Goal: Task Accomplishment & Management: Use online tool/utility

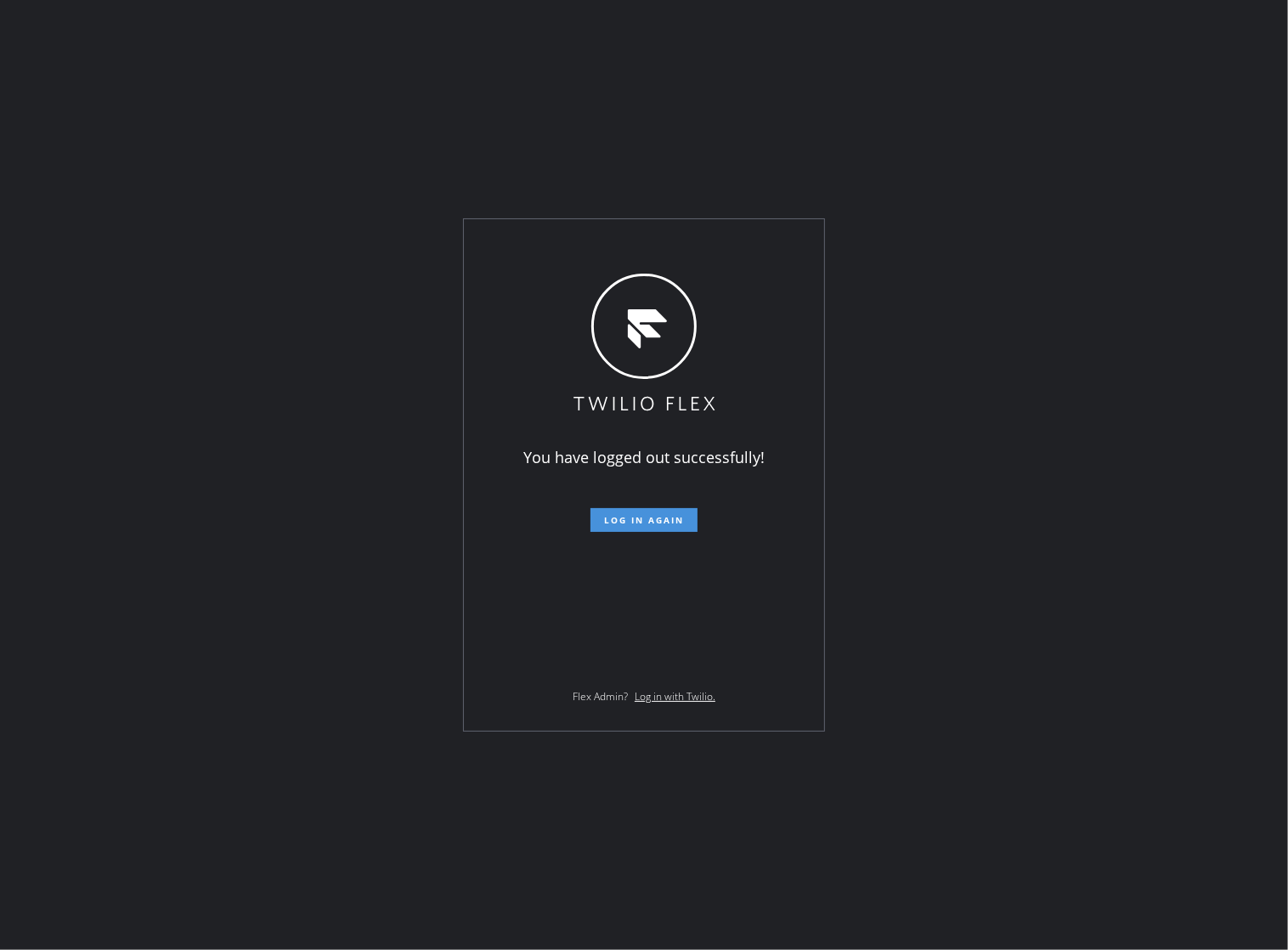
click at [655, 515] on span "Log in again" at bounding box center [643, 520] width 80 height 12
click at [641, 526] on span "Log in again" at bounding box center [643, 520] width 80 height 12
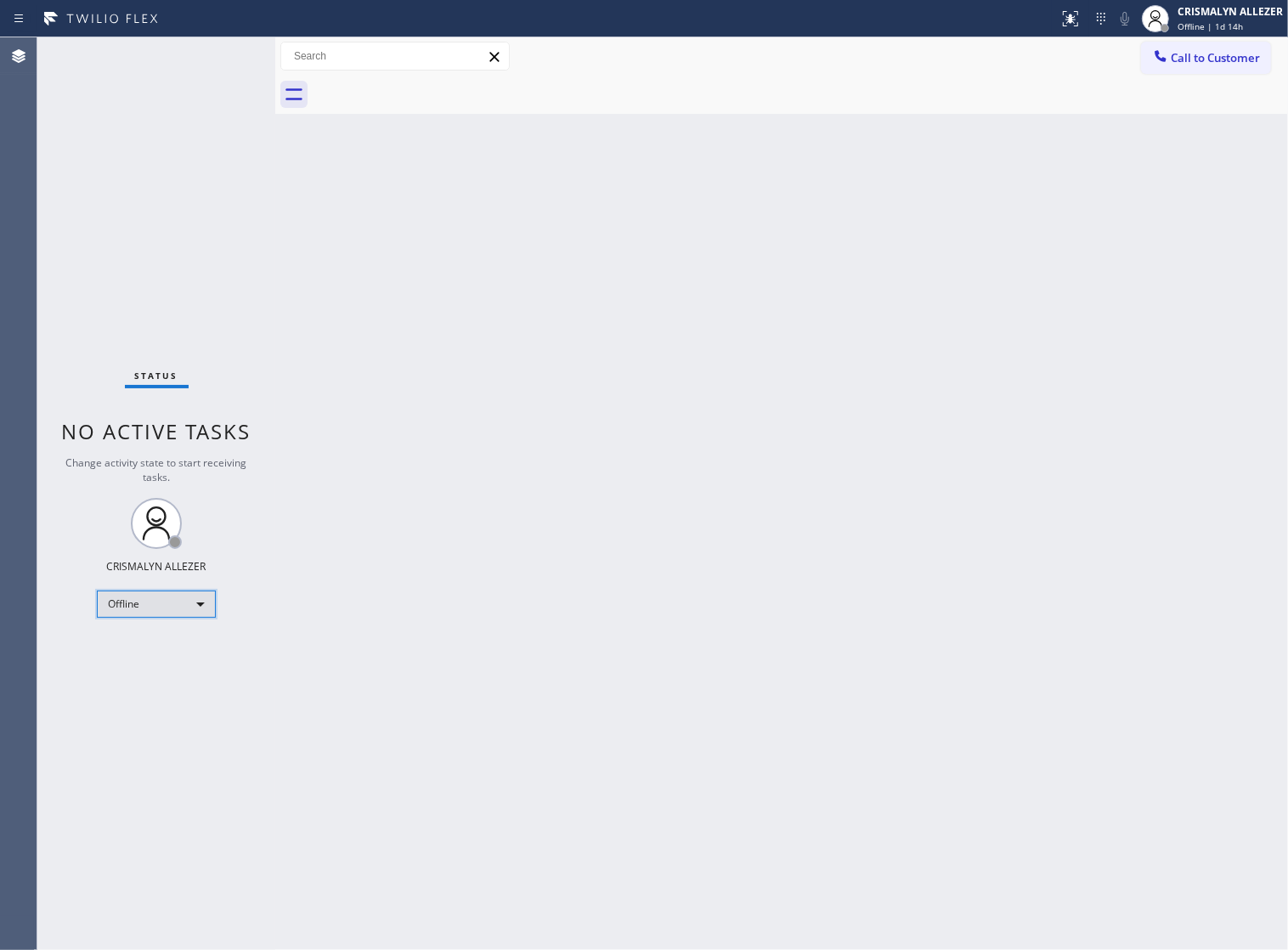
click at [197, 604] on div "Offline" at bounding box center [156, 604] width 119 height 28
click at [171, 671] on li "Unavailable" at bounding box center [156, 671] width 115 height 21
